Goal: Task Accomplishment & Management: Complete application form

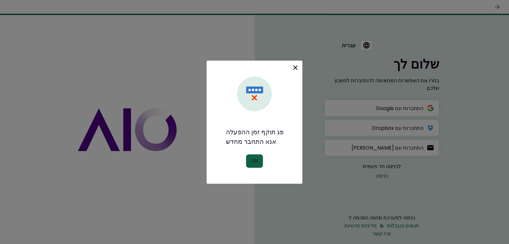
click at [293, 67] on icon at bounding box center [296, 68] width 8 height 8
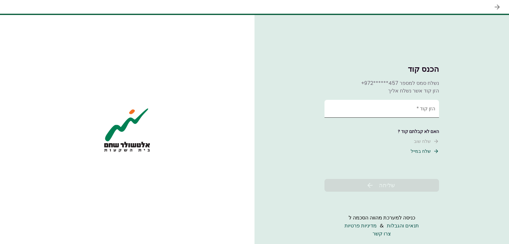
click at [352, 110] on input "הזן קוד   *" at bounding box center [382, 109] width 115 height 18
type input "******"
click at [362, 188] on button "שליחה" at bounding box center [382, 185] width 115 height 13
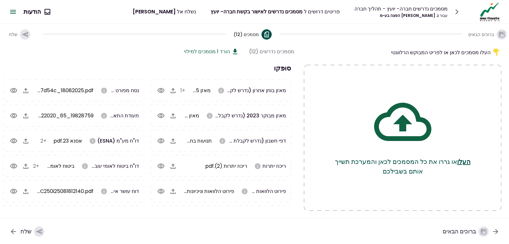
click at [153, 52] on div "מסמכים נדרשים (12) הורד 1 מסמכים למילוי" at bounding box center [146, 51] width 296 height 8
click at [165, 213] on div "העלו מסמכים לכאן או לפריט המבוקש הרלוונטי העלו או גררו את כל המסמכים לכאן והמער…" at bounding box center [254, 131] width 509 height 174
click at [18, 230] on button "שלח" at bounding box center [26, 231] width 45 height 17
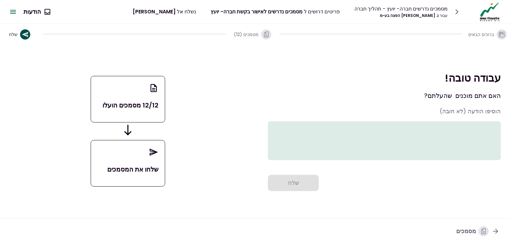
click at [414, 113] on div "הוסיפו הודעה (לא חובה)" at bounding box center [384, 133] width 233 height 53
click at [23, 35] on icon "button" at bounding box center [25, 34] width 6 height 5
click at [177, 13] on div "נשלח אל [PERSON_NAME]" at bounding box center [164, 12] width 63 height 8
click at [32, 11] on button "0 הודעות" at bounding box center [36, 12] width 37 height 17
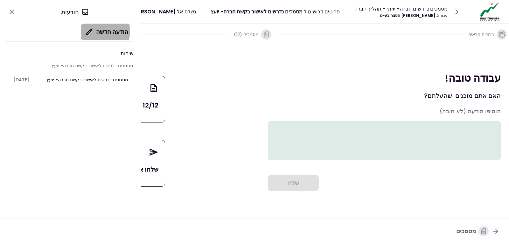
click at [106, 31] on button "הודעה חדשה" at bounding box center [107, 32] width 53 height 17
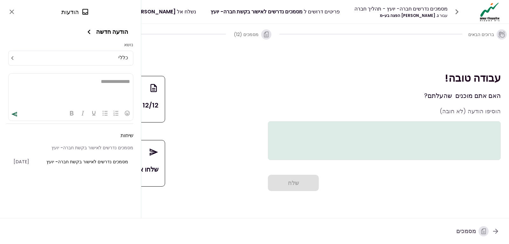
click at [146, 53] on div "12/12 מסמכים הועלו שלחו את המסמכים" at bounding box center [127, 131] width 239 height 162
click at [101, 33] on button "הודעה חדשה" at bounding box center [107, 32] width 53 height 17
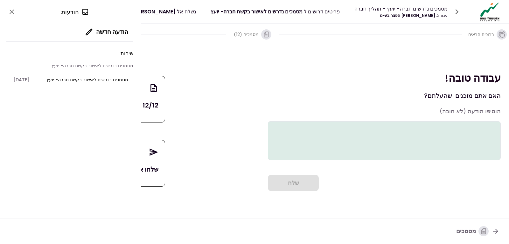
click at [148, 19] on div "מסמכים נדרשים חברה- יועץ - תהליך חברה עבור נ. [PERSON_NAME] הפצה בע~מ פריטים דר…" at bounding box center [317, 12] width 369 height 20
click at [17, 11] on button "close" at bounding box center [11, 11] width 11 height 11
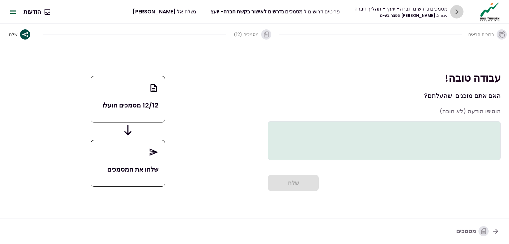
click at [451, 11] on button "button" at bounding box center [456, 11] width 13 height 13
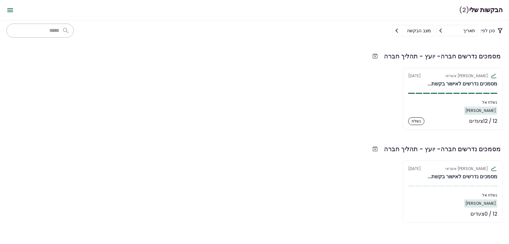
click at [345, 112] on div "אלטשולר שחם אשראי [DATE] מסמכים נדרשים לאישור בקשת... נשלח אל: [PERSON_NAME] 12…" at bounding box center [254, 98] width 497 height 62
click at [330, 149] on div "מסמכים נדרשים חברה- יועץ - תהליך חברה" at bounding box center [253, 148] width 495 height 11
click at [344, 136] on section "מסמכים נדרשים חברה- יועץ - תהליך חברה אלטשולר שחם אשראי [DATE] מסמכים נדרשים לא…" at bounding box center [254, 142] width 509 height 203
